Goal: Information Seeking & Learning: Learn about a topic

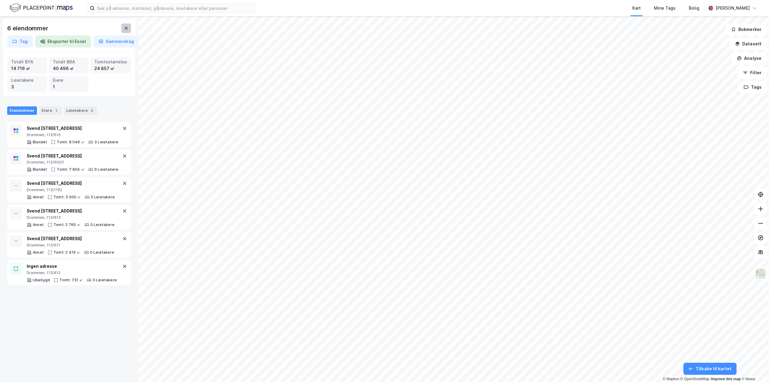
click at [129, 26] on button at bounding box center [126, 28] width 10 height 10
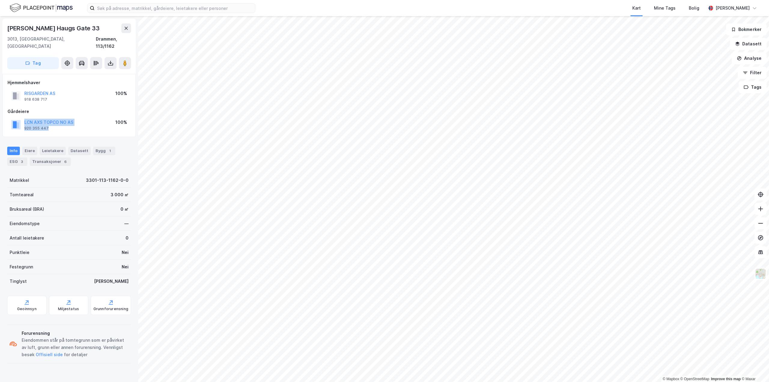
drag, startPoint x: 85, startPoint y: 120, endPoint x: 14, endPoint y: 114, distance: 71.7
click at [14, 117] on div "LCN AXS TOPCO NO AS 920 355 447 100%" at bounding box center [69, 124] width 123 height 14
copy div "LCN AXS TOPCO NO AS 920 355 447"
